Goal: Task Accomplishment & Management: Manage account settings

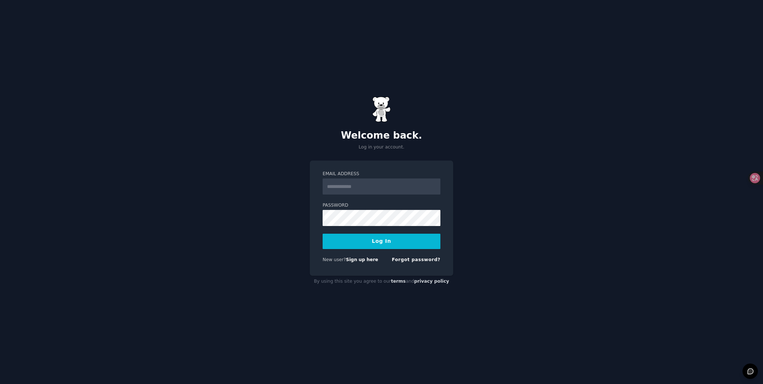
type input "**********"
click at [377, 244] on button "Log In" at bounding box center [382, 241] width 118 height 15
